Goal: Task Accomplishment & Management: Use online tool/utility

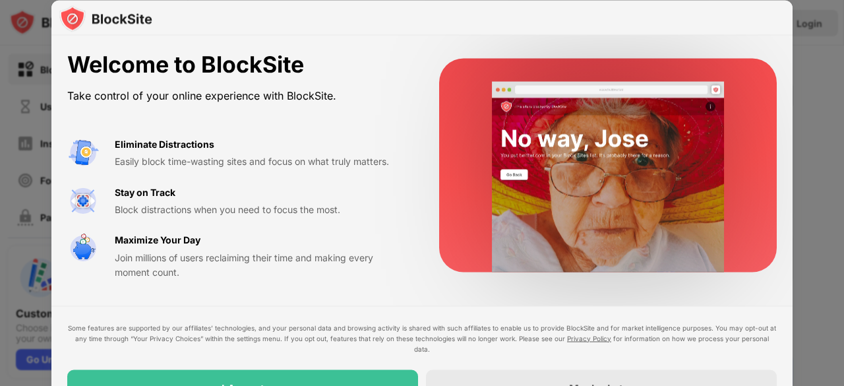
click at [391, 350] on div "Some features are supported by our affiliates’ technologies, and your personal …" at bounding box center [421, 338] width 709 height 32
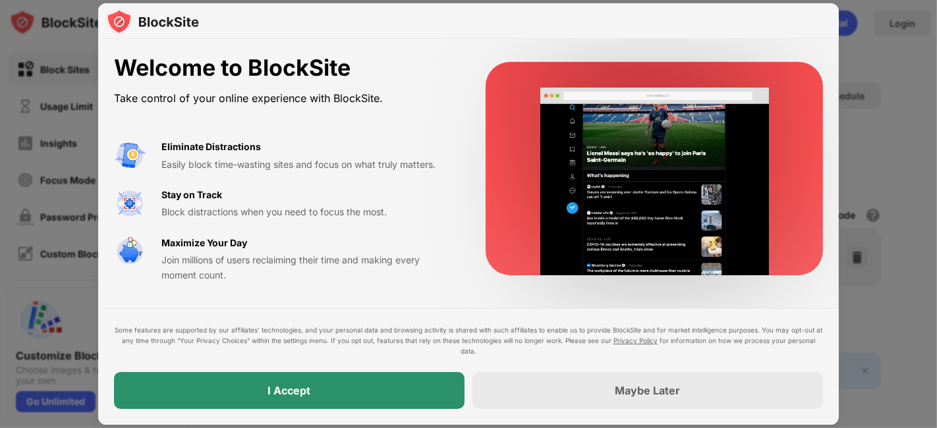
click at [312, 385] on div "I Accept" at bounding box center [289, 390] width 351 height 37
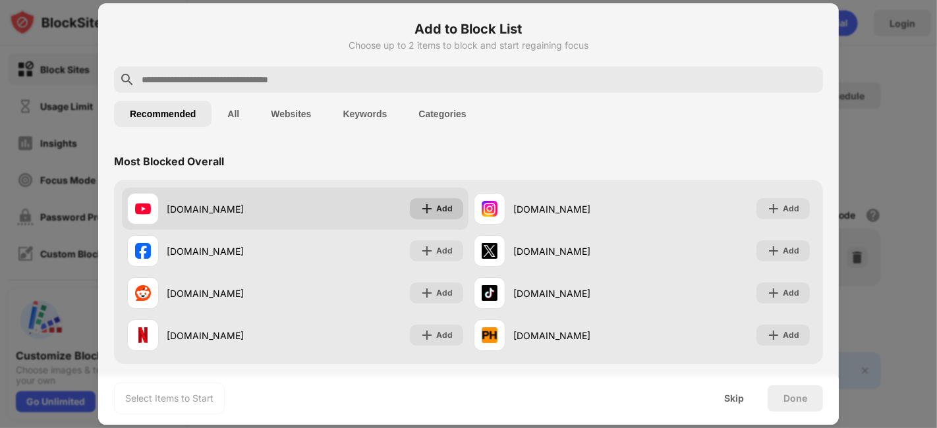
click at [436, 214] on div "Add" at bounding box center [444, 208] width 16 height 13
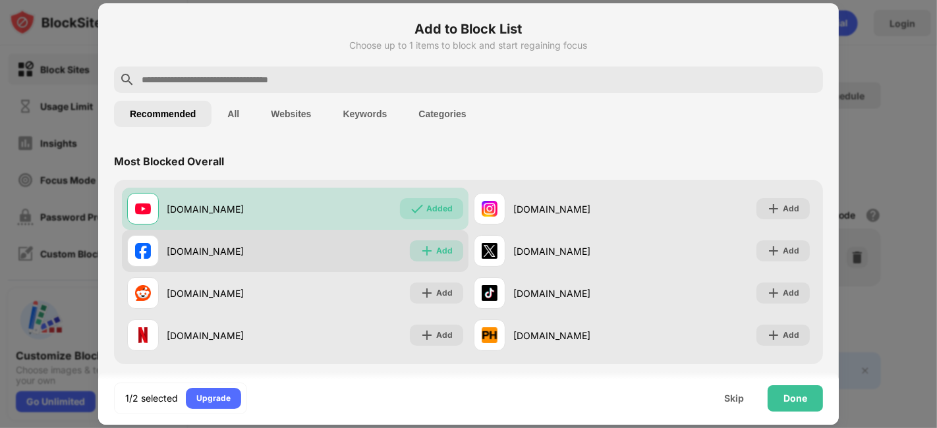
click at [430, 246] on div "Add" at bounding box center [436, 251] width 53 height 21
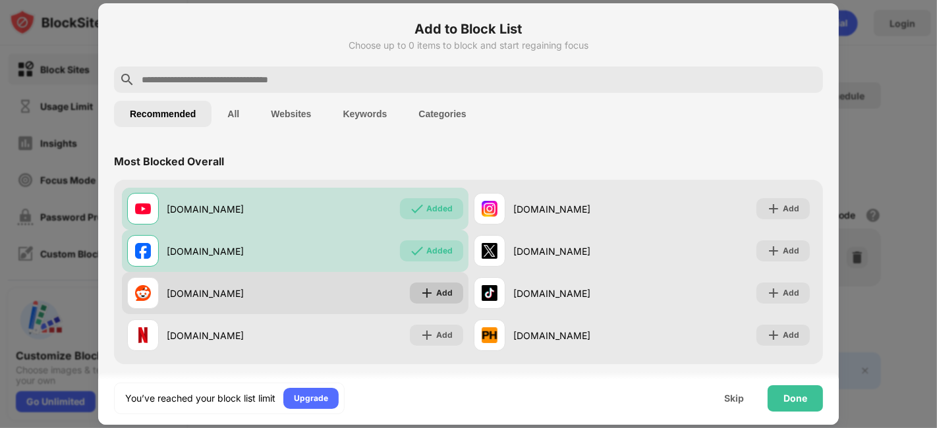
click at [440, 287] on div "Add" at bounding box center [444, 293] width 16 height 13
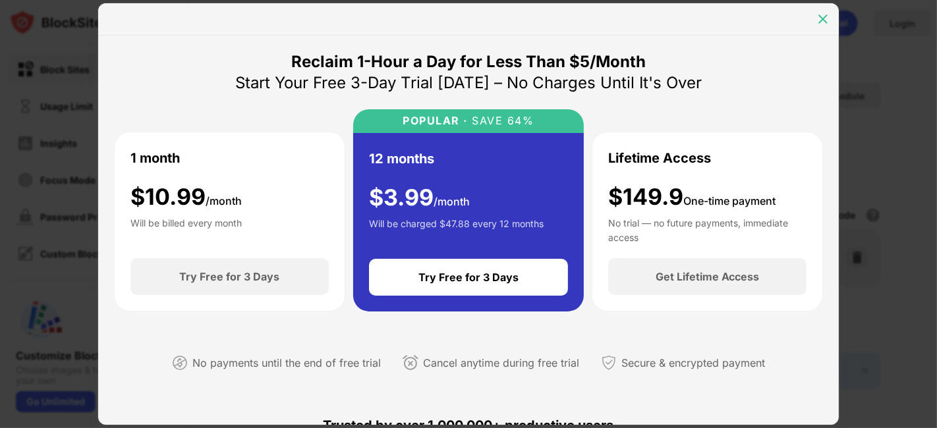
click at [828, 10] on div at bounding box center [823, 19] width 21 height 21
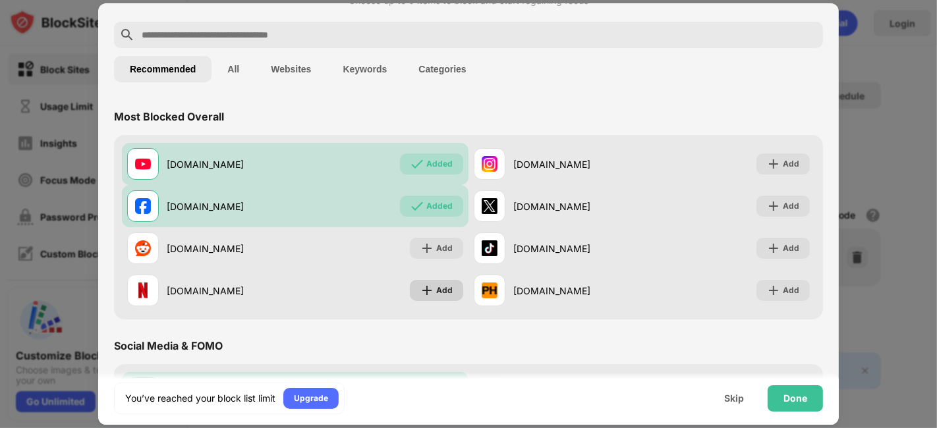
scroll to position [45, 0]
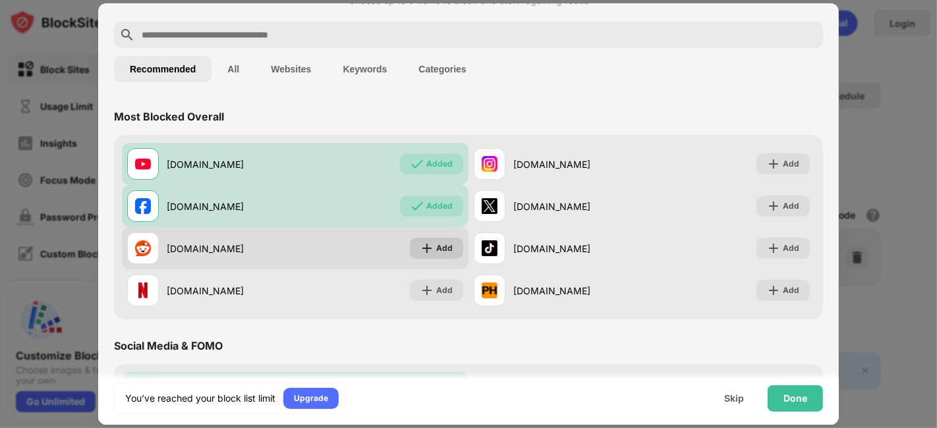
click at [413, 246] on div "Add" at bounding box center [436, 248] width 53 height 21
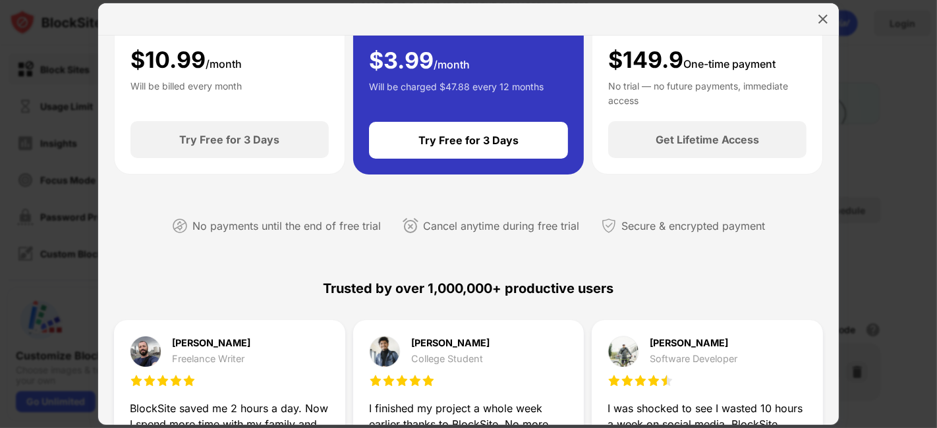
scroll to position [143, 0]
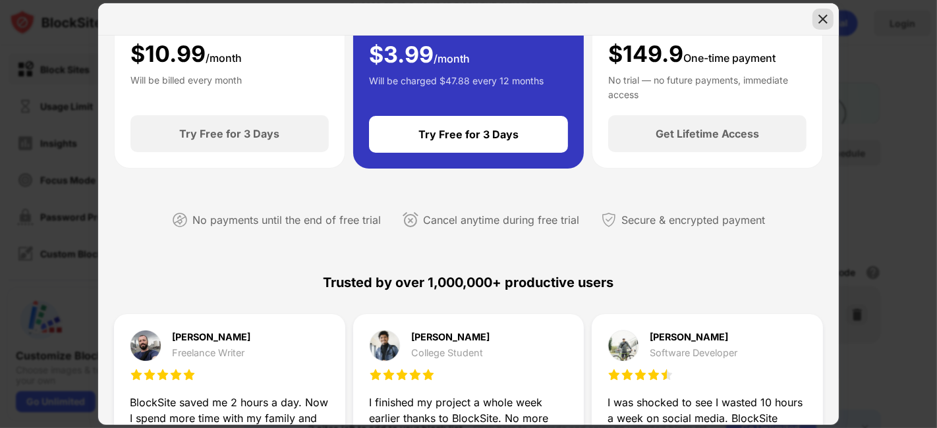
click at [815, 26] on div at bounding box center [823, 19] width 21 height 21
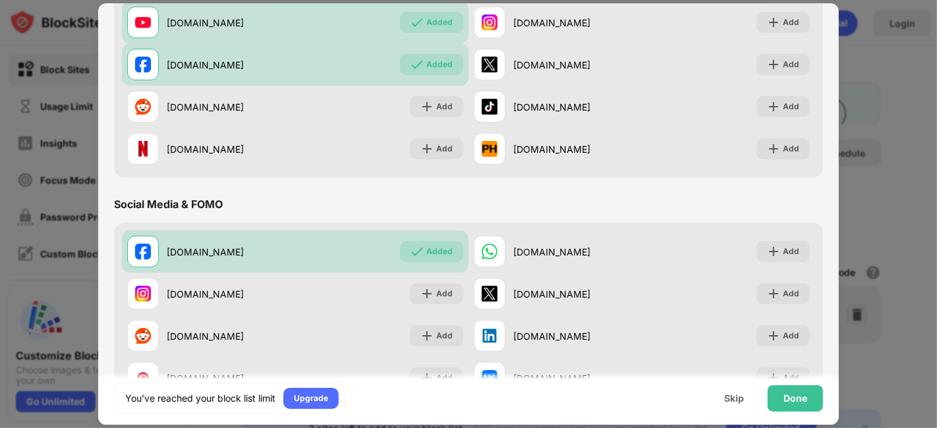
scroll to position [0, 0]
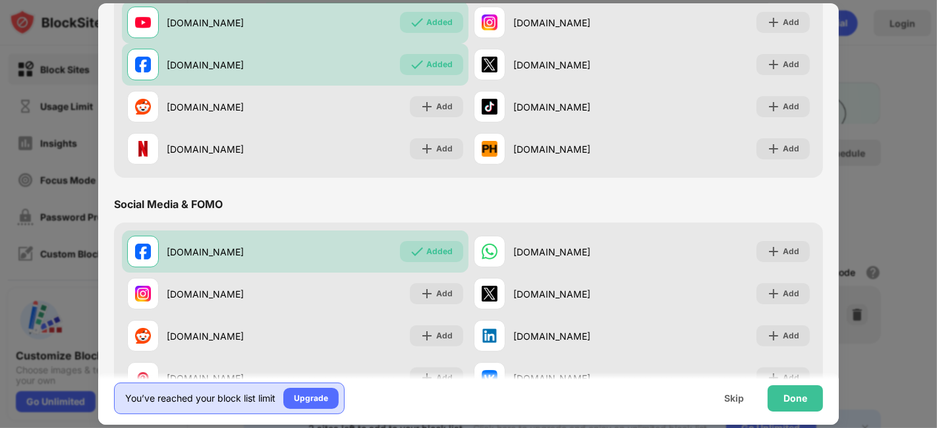
click at [165, 385] on div "You’ve reached your block list limit" at bounding box center [200, 398] width 150 height 13
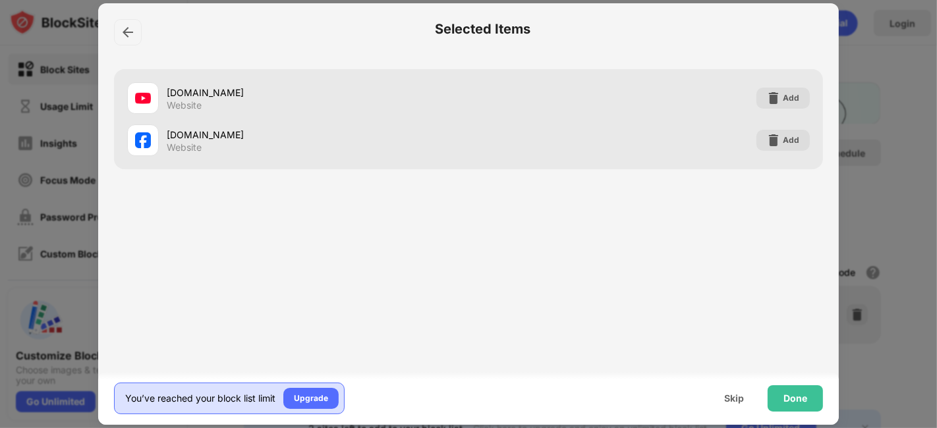
click at [165, 385] on div "You’ve reached your block list limit" at bounding box center [200, 398] width 150 height 13
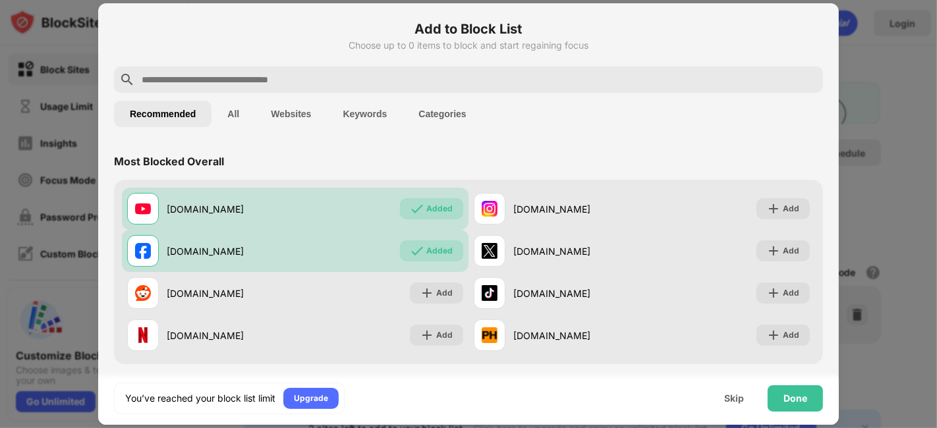
click at [245, 114] on button "All" at bounding box center [233, 114] width 43 height 26
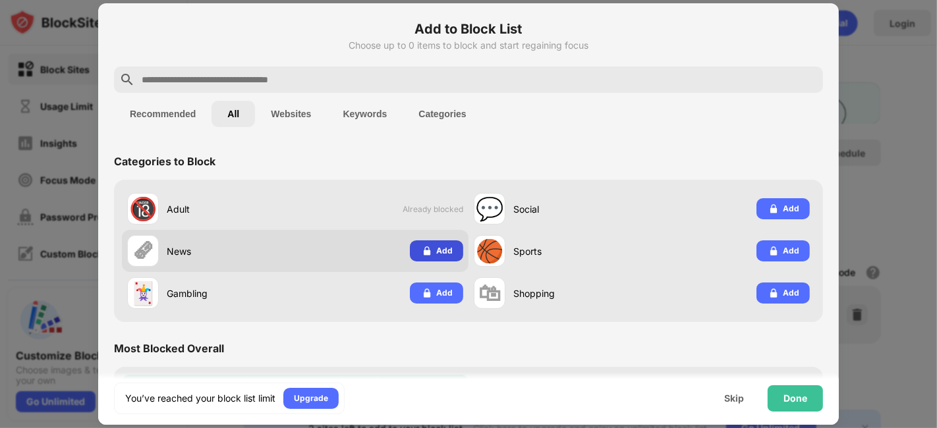
click at [420, 255] on img at bounding box center [426, 251] width 13 height 13
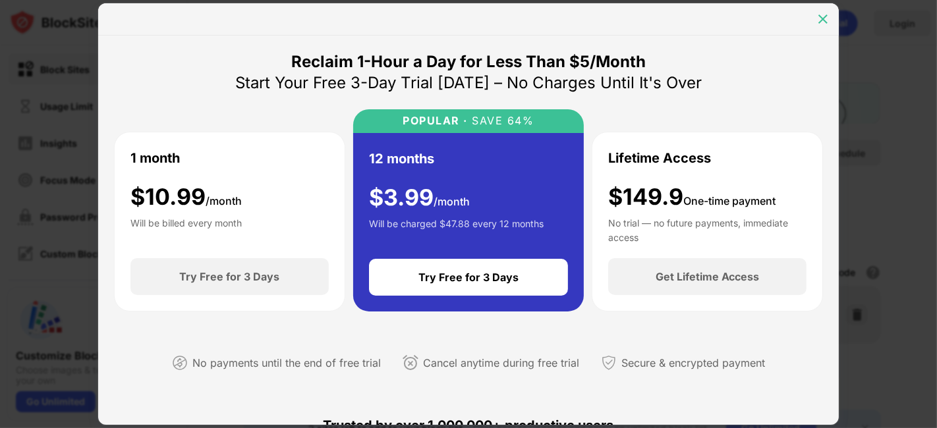
click at [828, 15] on img at bounding box center [823, 19] width 13 height 13
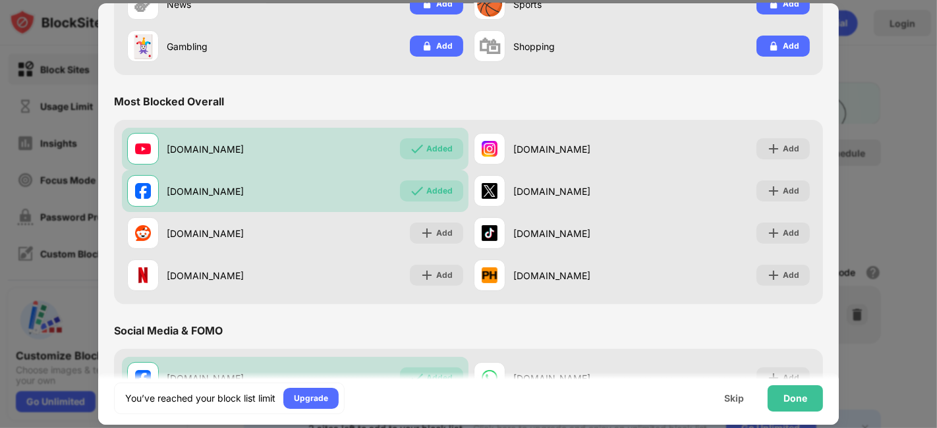
scroll to position [33, 0]
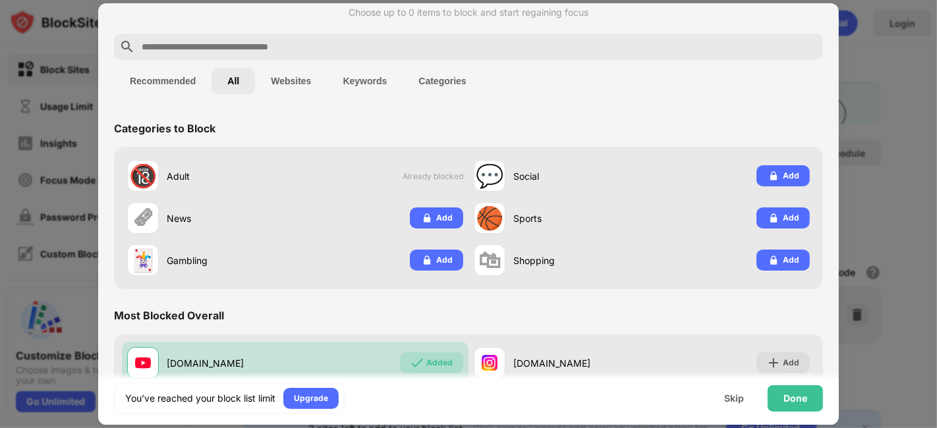
click at [266, 73] on button "Websites" at bounding box center [291, 81] width 72 height 26
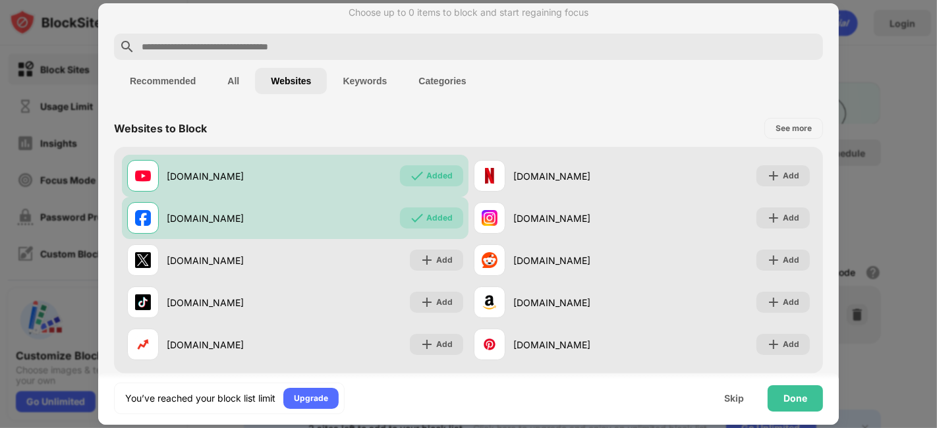
click at [355, 70] on button "Keywords" at bounding box center [365, 81] width 76 height 26
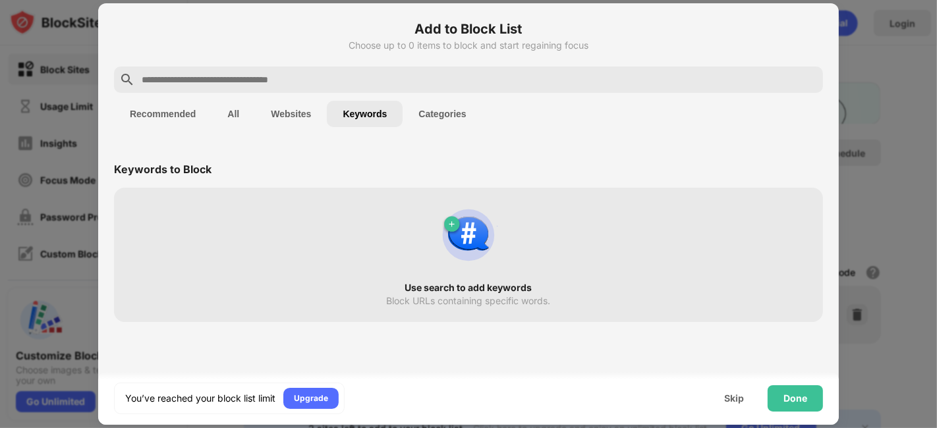
scroll to position [0, 0]
click at [432, 124] on button "Categories" at bounding box center [442, 114] width 79 height 26
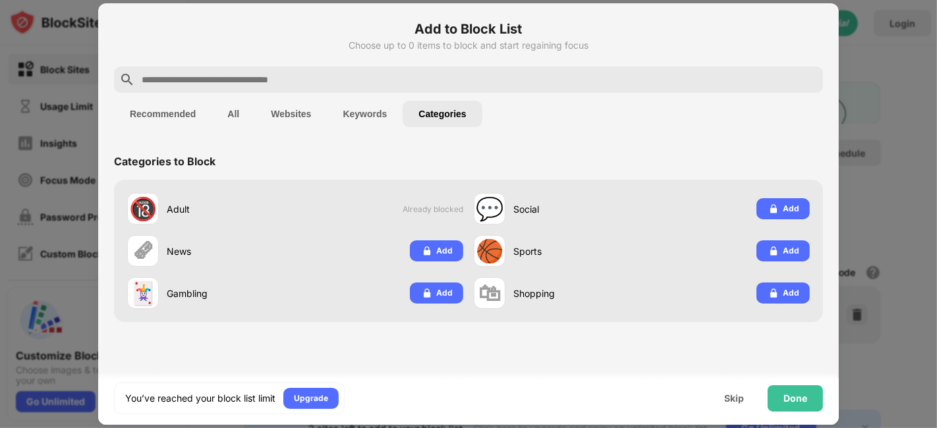
click at [364, 112] on button "Keywords" at bounding box center [365, 114] width 76 height 26
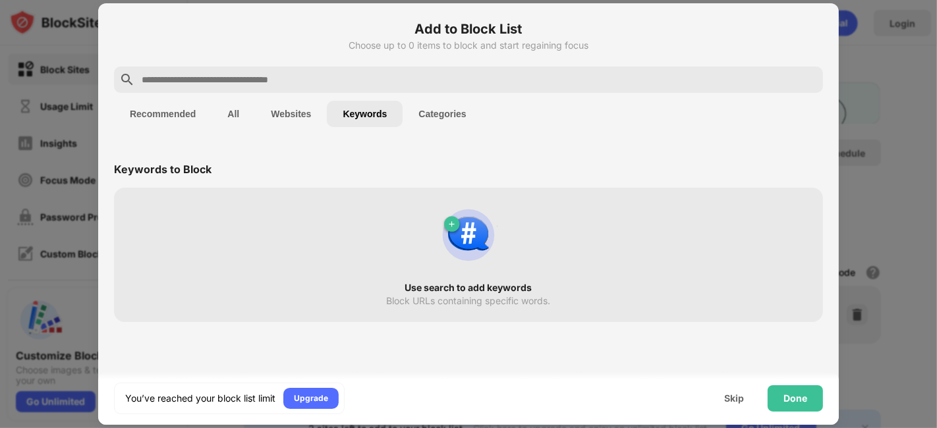
click at [354, 72] on input "text" at bounding box center [478, 80] width 677 height 16
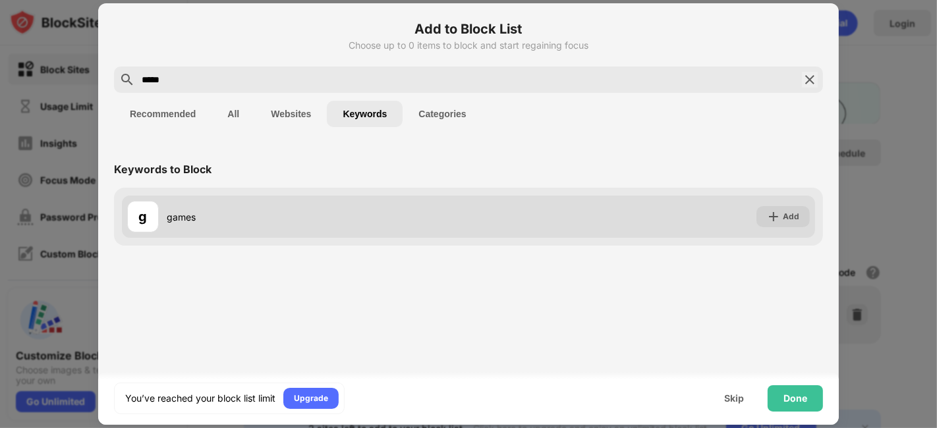
type input "*****"
drag, startPoint x: 782, startPoint y: 227, endPoint x: 685, endPoint y: 213, distance: 97.3
click at [685, 213] on div "g games Add" at bounding box center [468, 217] width 693 height 42
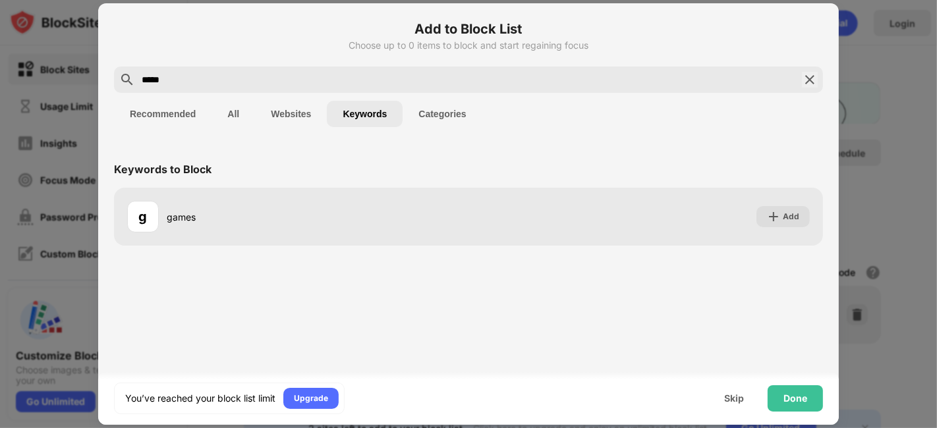
drag, startPoint x: 765, startPoint y: 206, endPoint x: 784, endPoint y: 298, distance: 93.6
click at [784, 298] on div "Keywords to Block g games Add" at bounding box center [468, 255] width 741 height 224
drag, startPoint x: 783, startPoint y: 217, endPoint x: 936, endPoint y: 69, distance: 213.5
click at [843, 385] on div "Add to Block List Choose up to 0 items to block and start regaining focus *****…" at bounding box center [468, 428] width 937 height 0
click at [789, 385] on div "Done" at bounding box center [796, 398] width 24 height 11
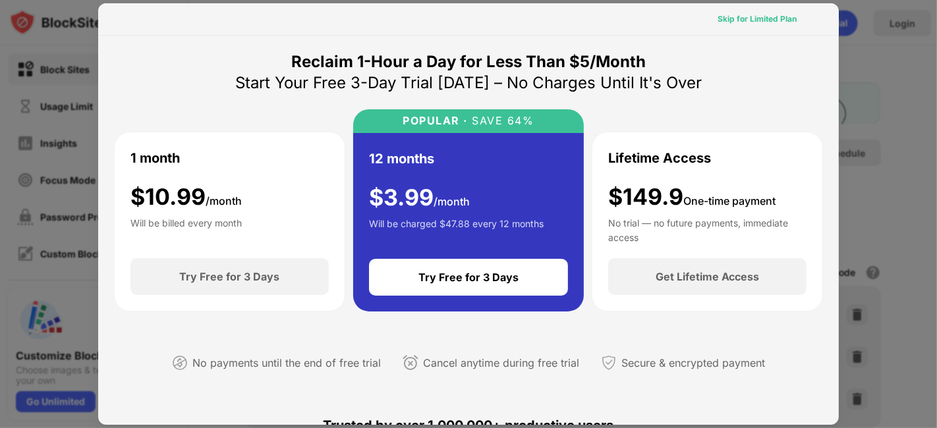
click at [754, 22] on div "Skip for Limited Plan" at bounding box center [757, 19] width 79 height 13
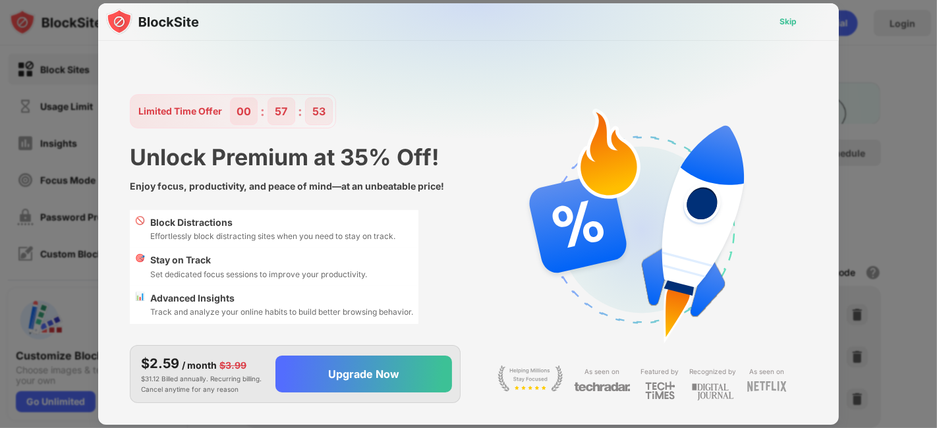
click at [795, 15] on div "Skip" at bounding box center [788, 21] width 17 height 13
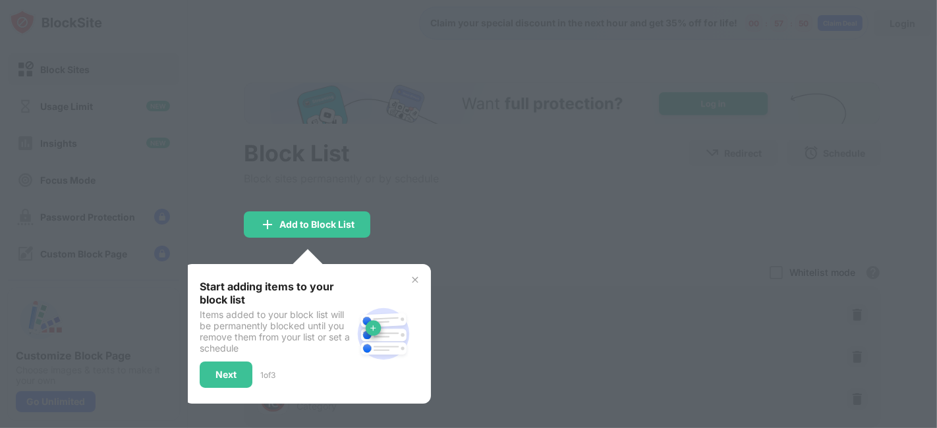
click at [715, 217] on div at bounding box center [468, 214] width 937 height 428
drag, startPoint x: 217, startPoint y: 368, endPoint x: 338, endPoint y: 324, distance: 128.8
click at [338, 324] on div "Start adding items to your block list Items added to your block list will be pe…" at bounding box center [276, 334] width 152 height 108
click at [338, 324] on div "Items added to your block list will be permanently blocked until you remove the…" at bounding box center [276, 331] width 152 height 45
click at [413, 275] on img at bounding box center [415, 280] width 11 height 11
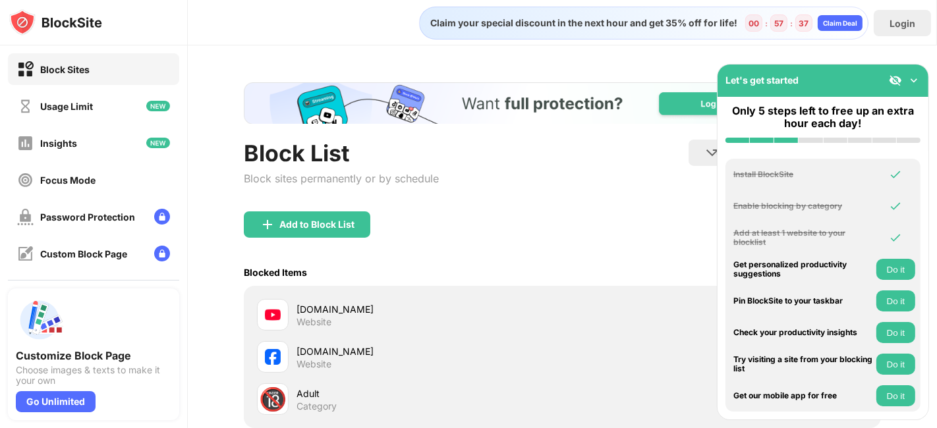
scroll to position [0, 11]
click at [843, 78] on img at bounding box center [914, 80] width 13 height 13
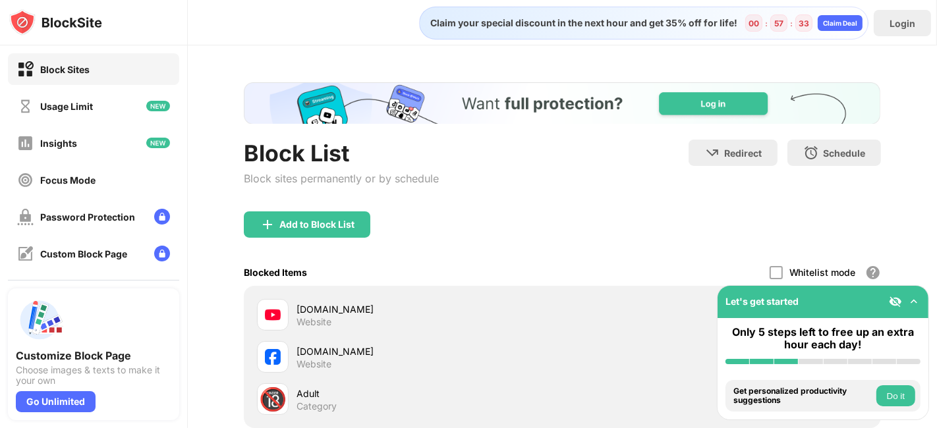
click at [843, 306] on img at bounding box center [914, 301] width 13 height 13
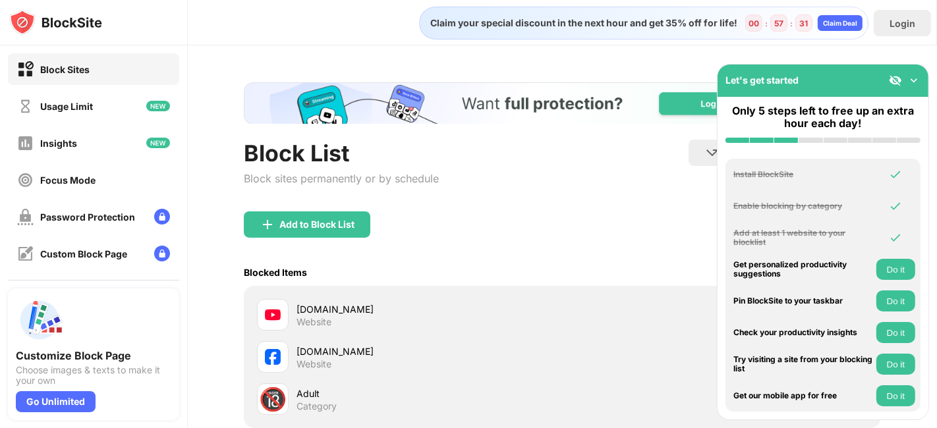
click at [843, 84] on img at bounding box center [914, 80] width 13 height 13
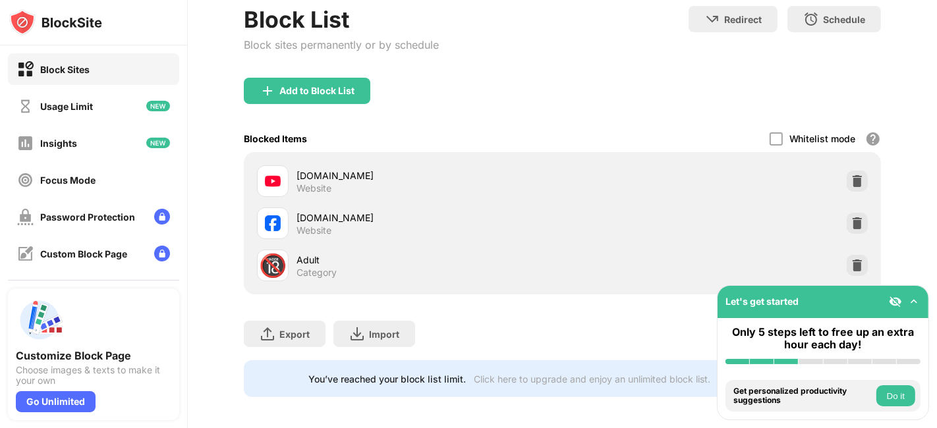
scroll to position [150, 11]
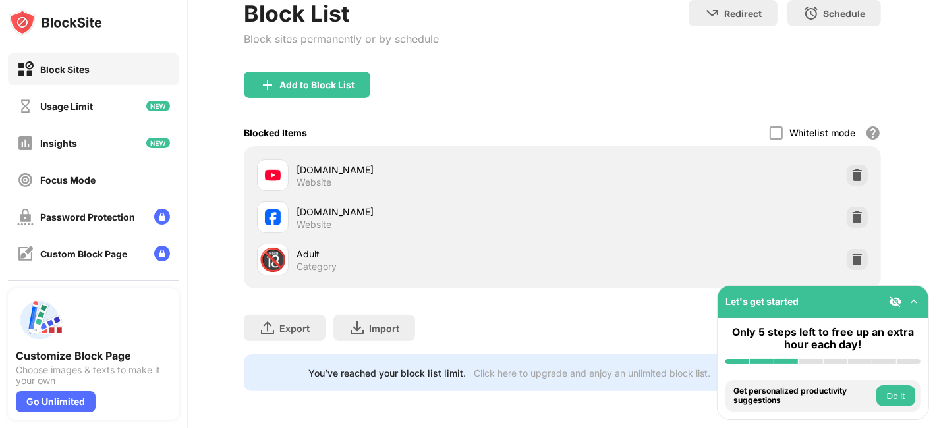
drag, startPoint x: 636, startPoint y: 246, endPoint x: 936, endPoint y: -54, distance: 425.0
click at [843, 0] on html "Block Sites Usage Limit Insights Focus Mode Password Protection Custom Block Pa…" at bounding box center [468, 214] width 937 height 428
